Goal: Find contact information: Find contact information

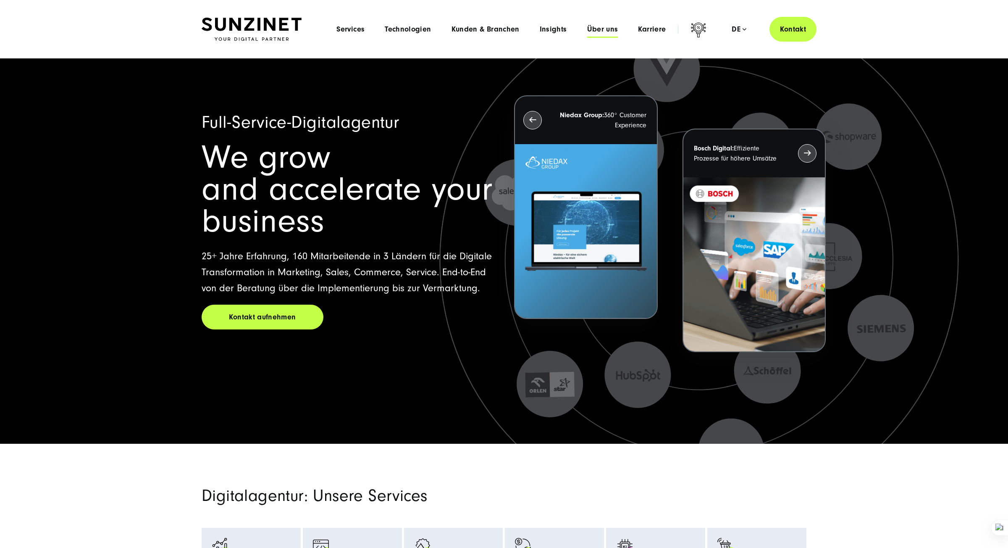
click at [616, 26] on span "Über uns" at bounding box center [602, 29] width 31 height 8
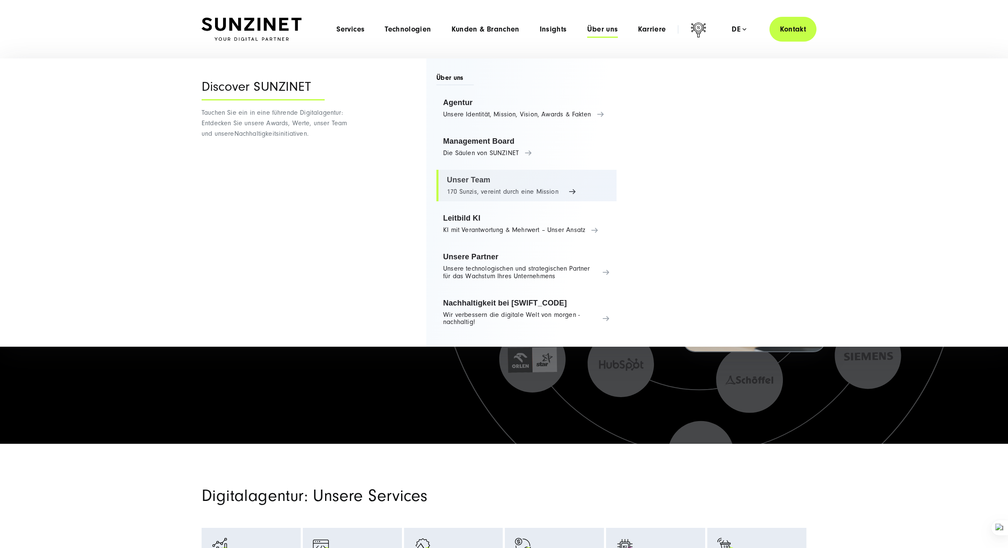
click at [473, 183] on link "Unser Team 170 Sunzis, vereint durch eine Mission" at bounding box center [526, 186] width 180 height 32
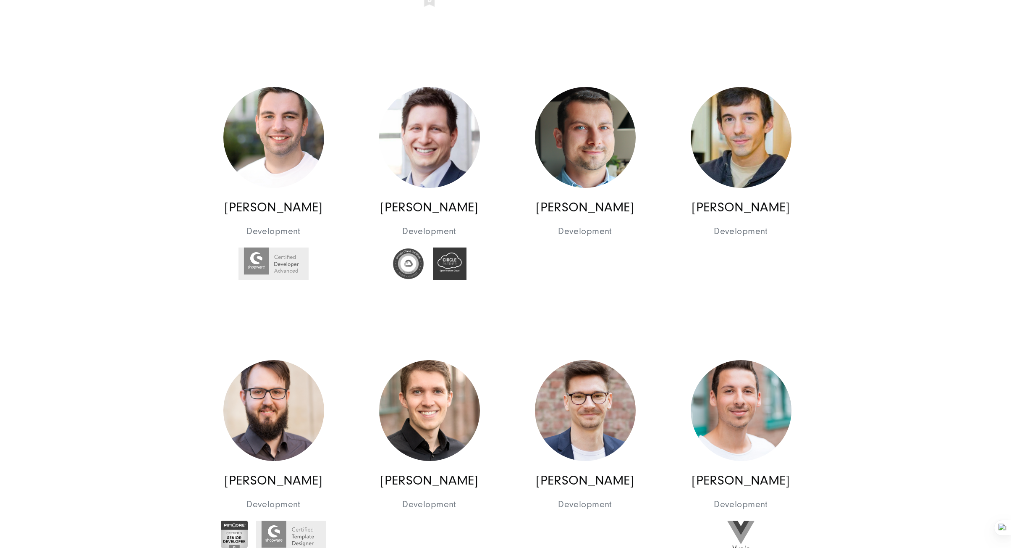
scroll to position [7738, 0]
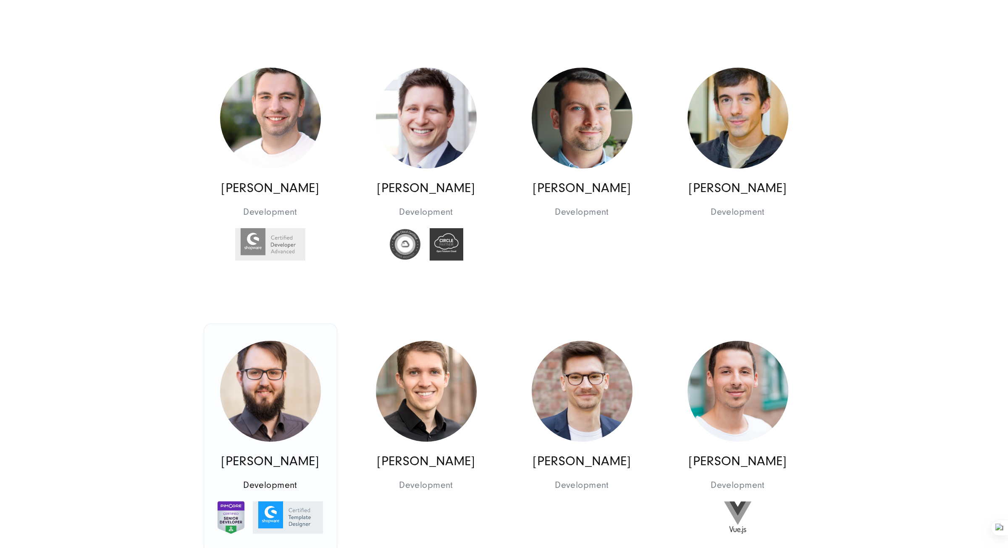
click at [240, 341] on img at bounding box center [270, 391] width 101 height 101
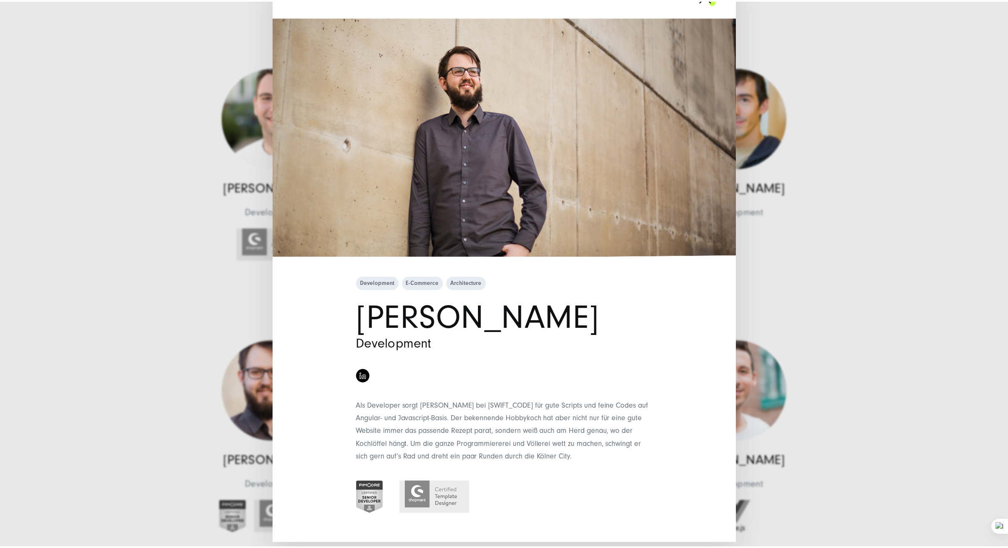
scroll to position [0, 0]
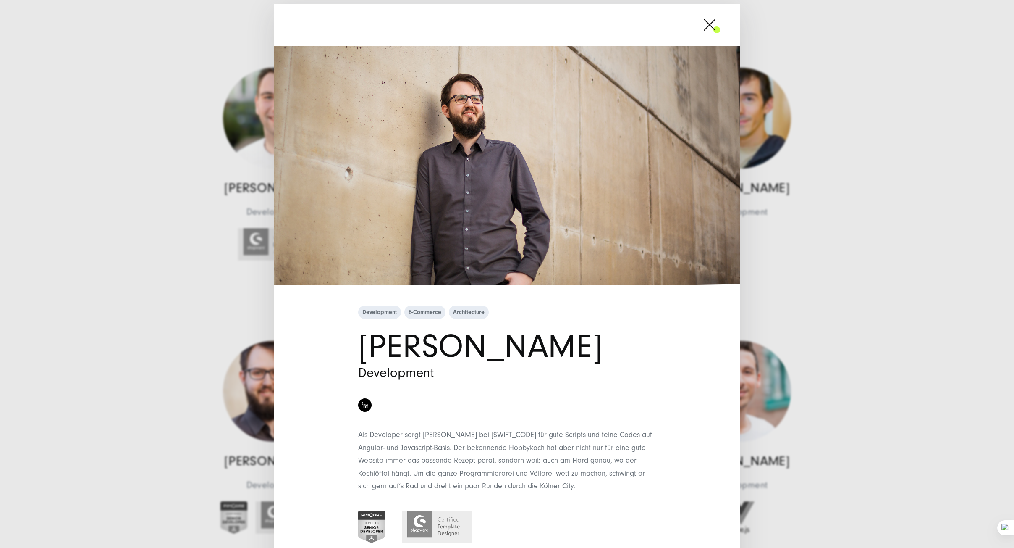
click at [131, 431] on div "Development E-Commerce Architecture [PERSON_NAME] Development" at bounding box center [507, 274] width 1014 height 548
